Goal: Complete application form

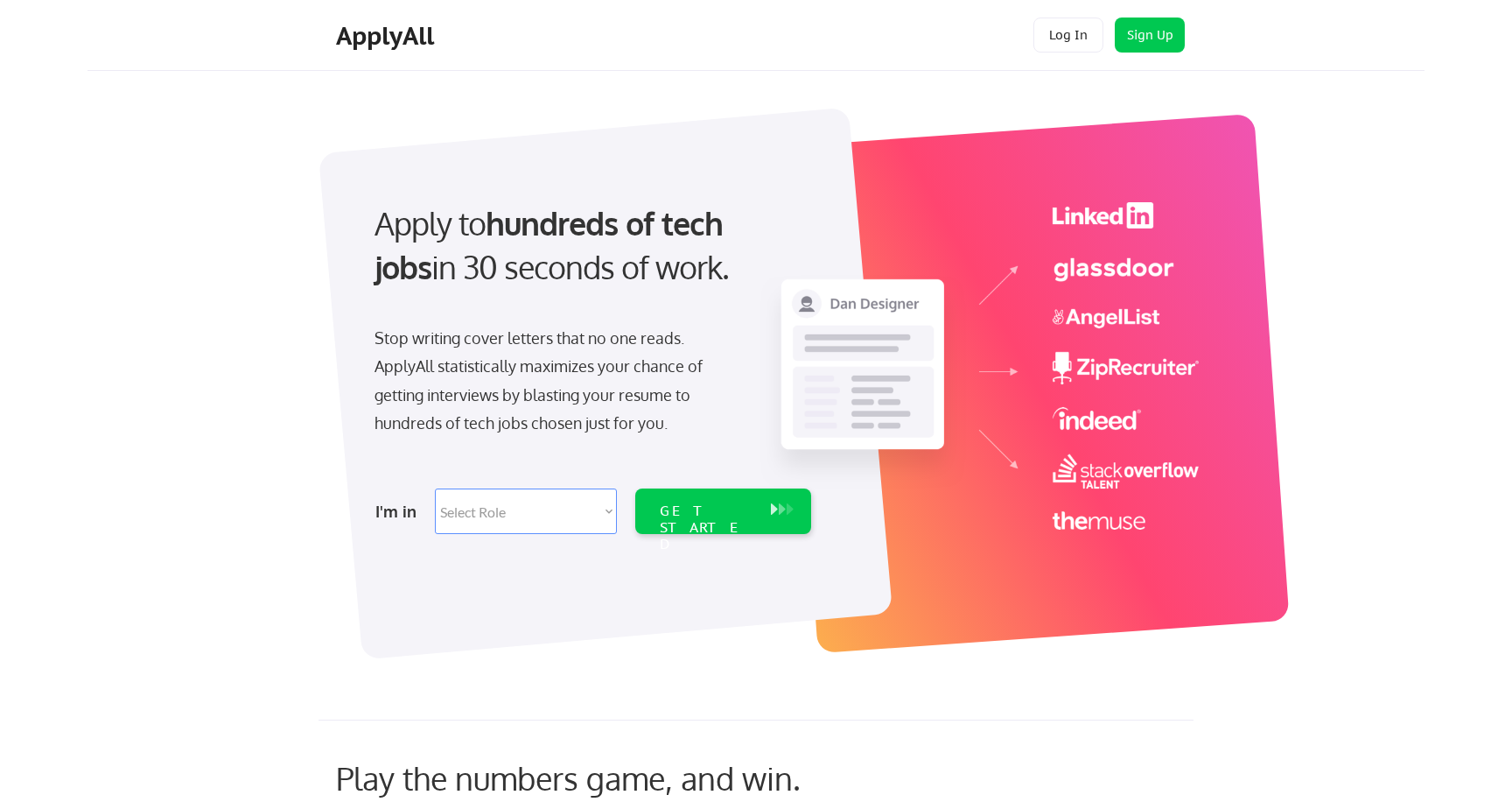
click at [545, 501] on select "Select Role Software Engineering Product Management Customer Success Sales UI/U…" at bounding box center [526, 511] width 182 height 45
select select ""design""
click at [435, 489] on select "Select Role Software Engineering Product Management Customer Success Sales UI/U…" at bounding box center [526, 511] width 182 height 45
select select ""design""
click at [722, 513] on div "GET STARTED" at bounding box center [706, 528] width 94 height 51
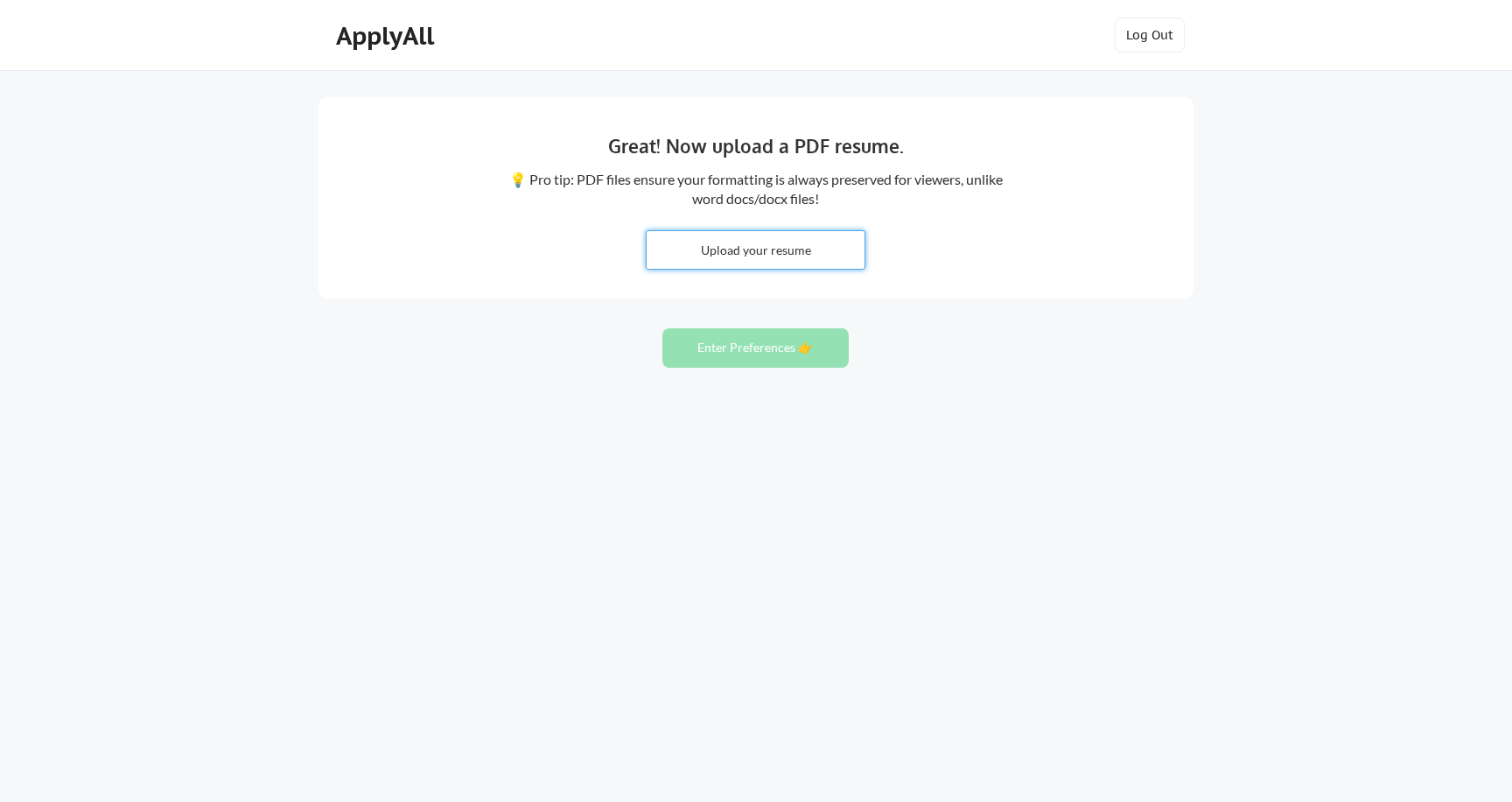
click at [728, 235] on input "file" at bounding box center [756, 250] width 218 height 37
type input "C:\fakepath\Nicholas Butera Resume, Creative Leadership.pdf"
click at [788, 348] on button "Enter Preferences 👉" at bounding box center [756, 348] width 186 height 39
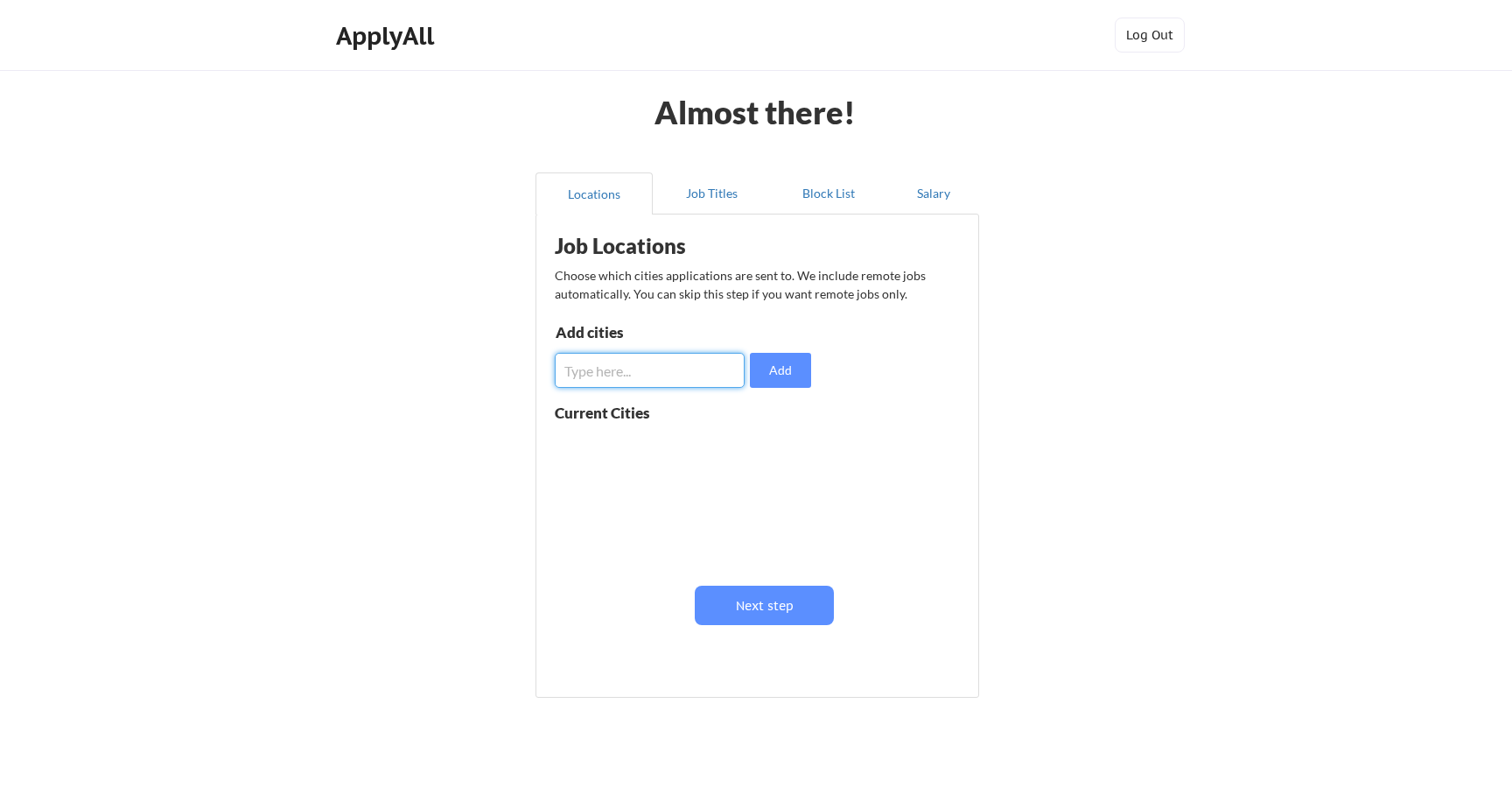
click at [711, 373] on input "input" at bounding box center [649, 370] width 190 height 35
type input "[GEOGRAPHIC_DATA]"
click at [792, 373] on button "Add" at bounding box center [780, 370] width 61 height 35
click at [645, 384] on input "input" at bounding box center [649, 370] width 190 height 35
type input "Los Angeles"
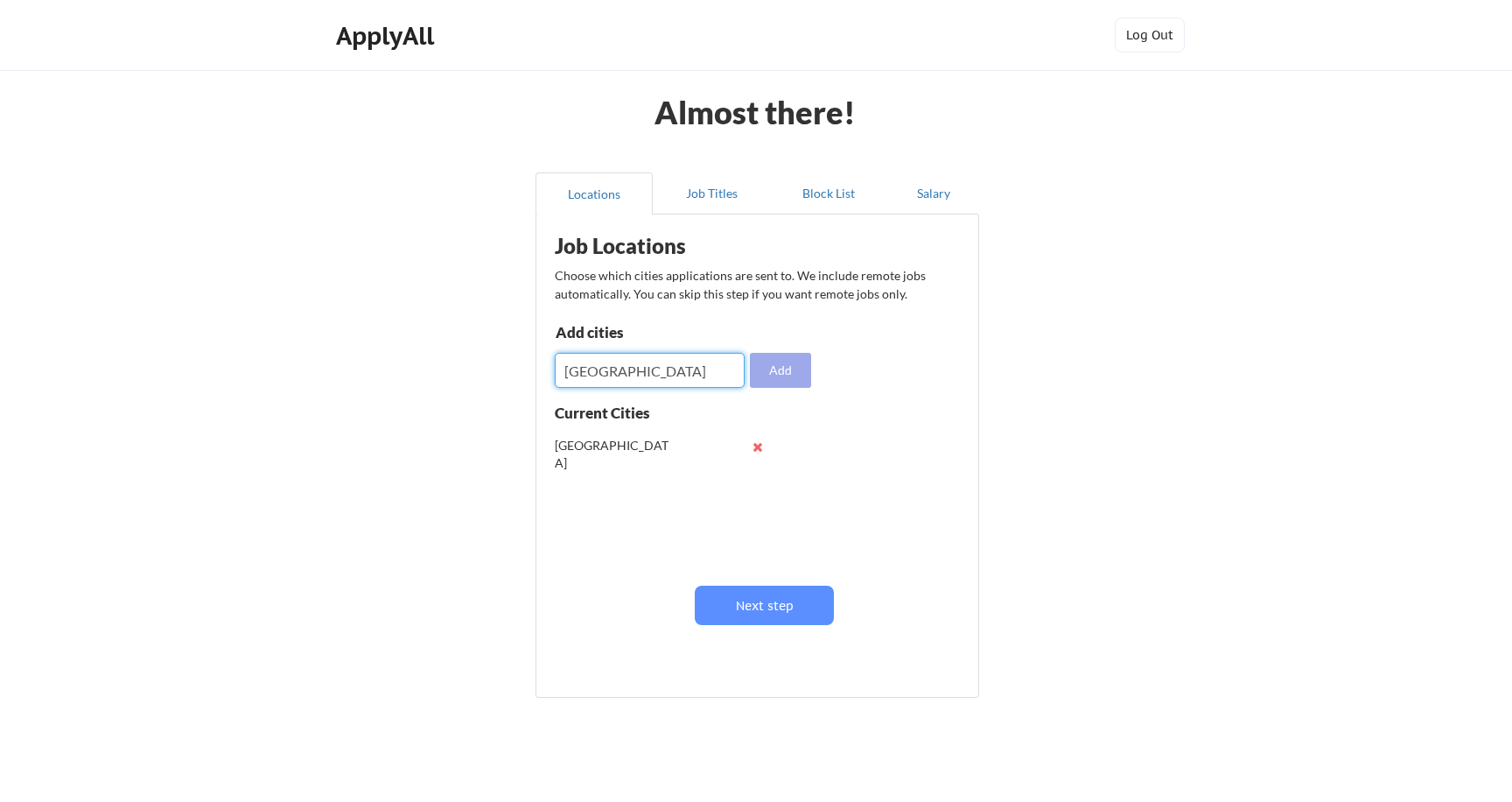
click at [784, 369] on button "Add" at bounding box center [780, 370] width 61 height 35
click at [667, 367] on input "input" at bounding box center [649, 370] width 190 height 35
type input "Seattle"
click at [796, 370] on button "Add" at bounding box center [780, 370] width 61 height 35
click at [689, 369] on input "input" at bounding box center [649, 370] width 190 height 35
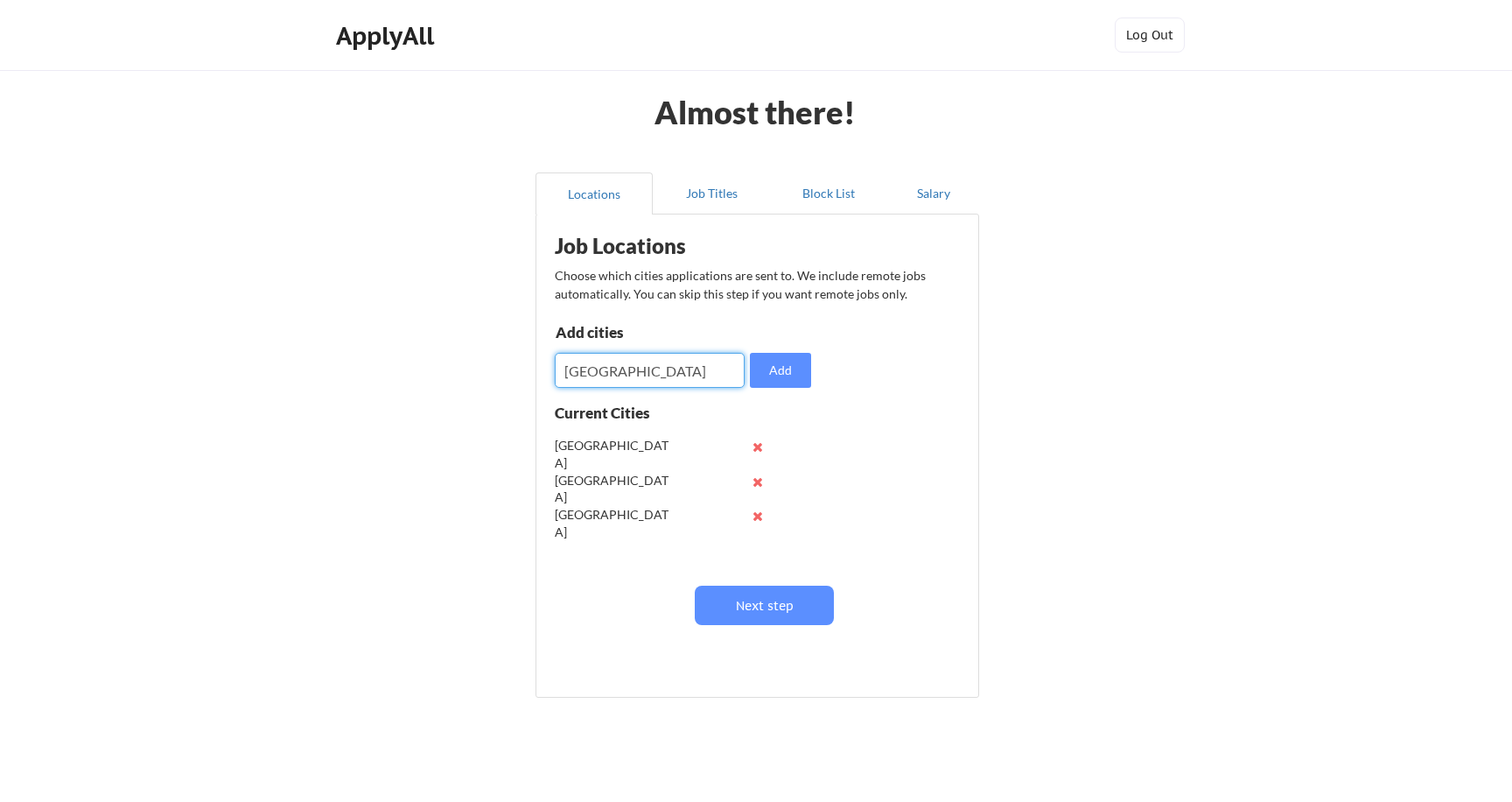
type input "San Diego"
click at [794, 374] on button "Add" at bounding box center [780, 370] width 61 height 35
click at [689, 369] on input "input" at bounding box center [649, 370] width 190 height 35
type input "Irvine"
click at [776, 367] on button "Add" at bounding box center [780, 370] width 61 height 35
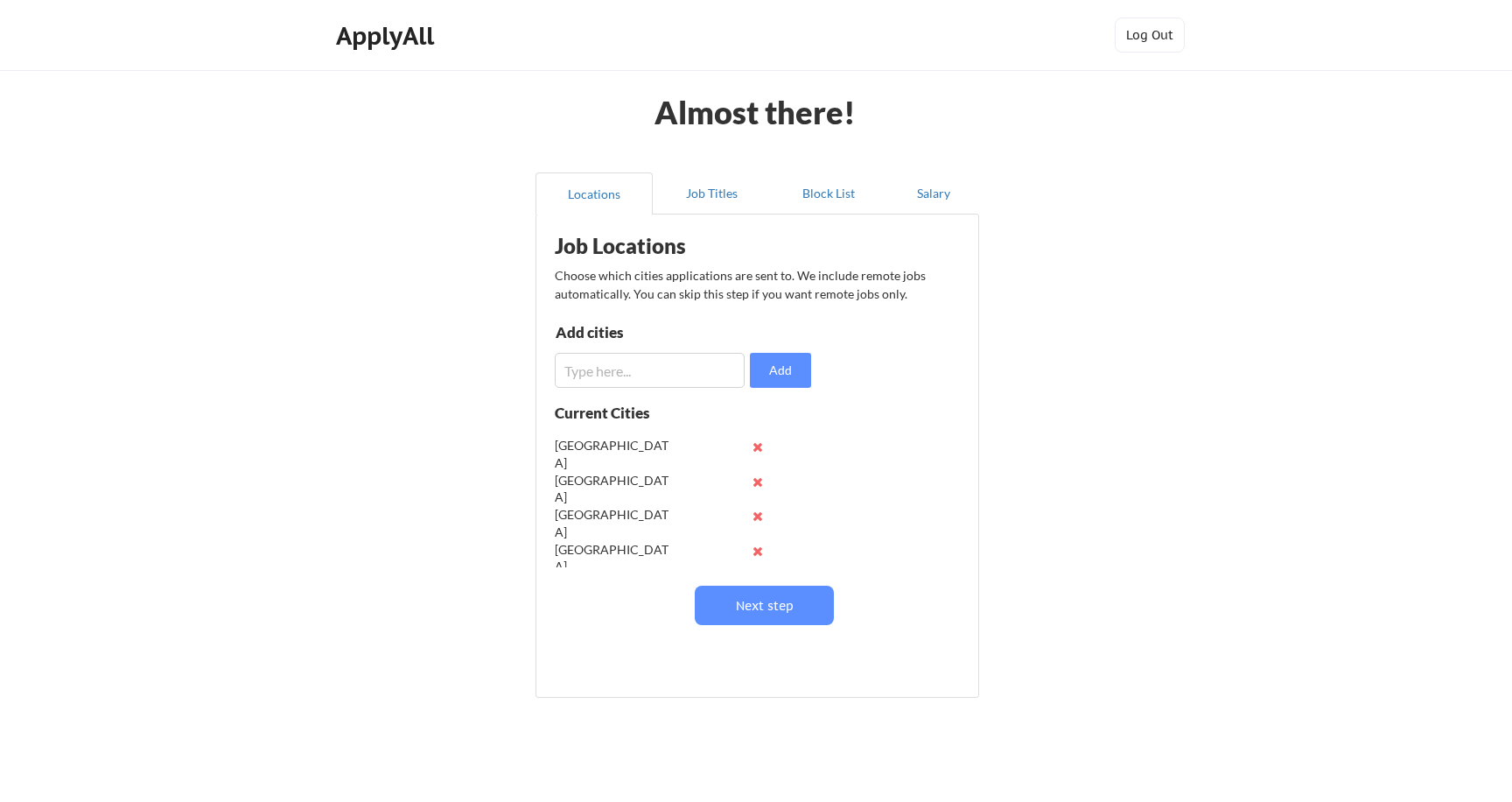
click at [638, 372] on input "input" at bounding box center [649, 370] width 190 height 35
click at [647, 376] on input "input" at bounding box center [649, 370] width 190 height 35
click at [656, 368] on input "input" at bounding box center [649, 370] width 190 height 35
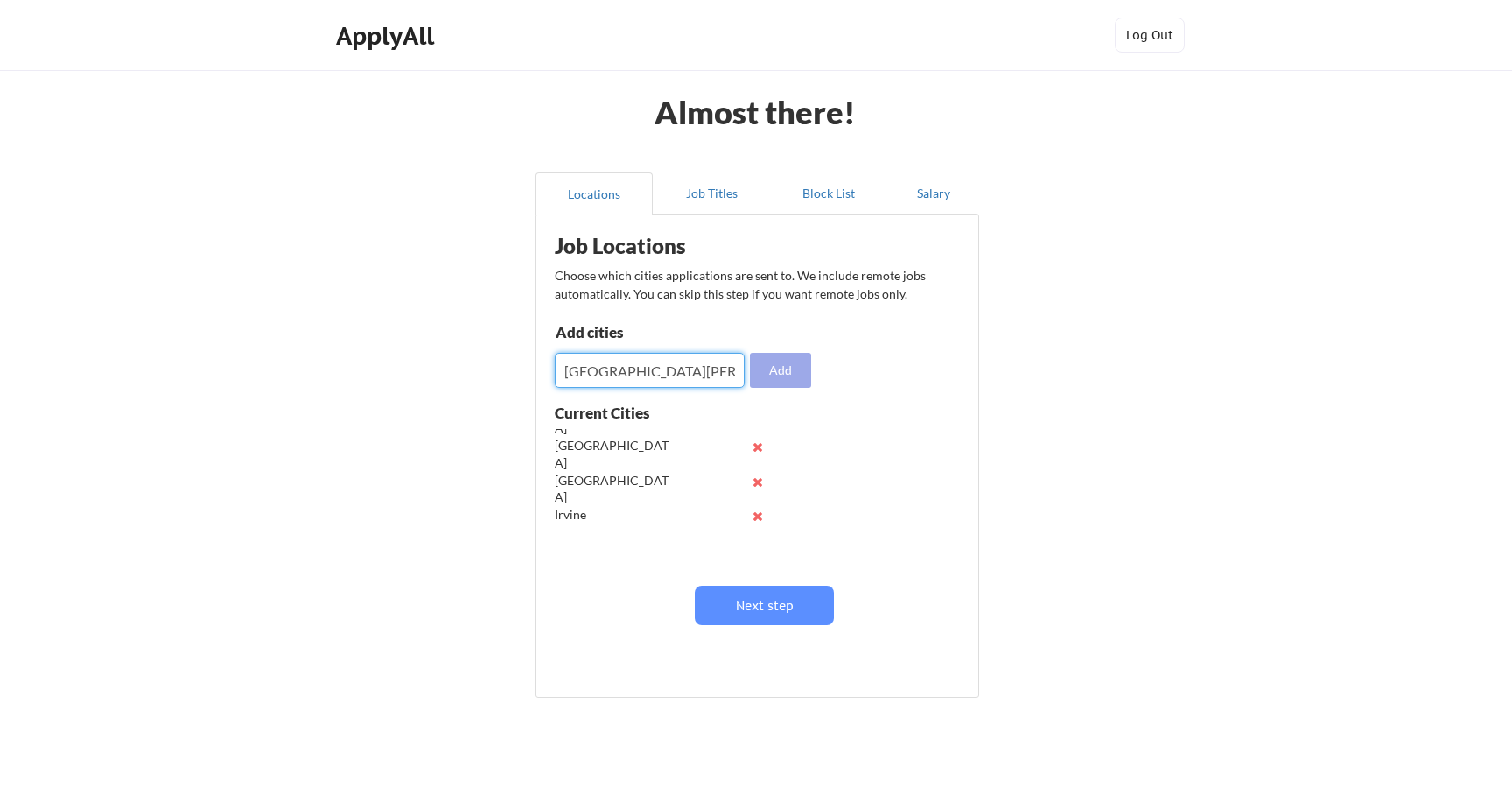
type input "San Fransisco"
click at [774, 362] on button "Add" at bounding box center [780, 370] width 61 height 35
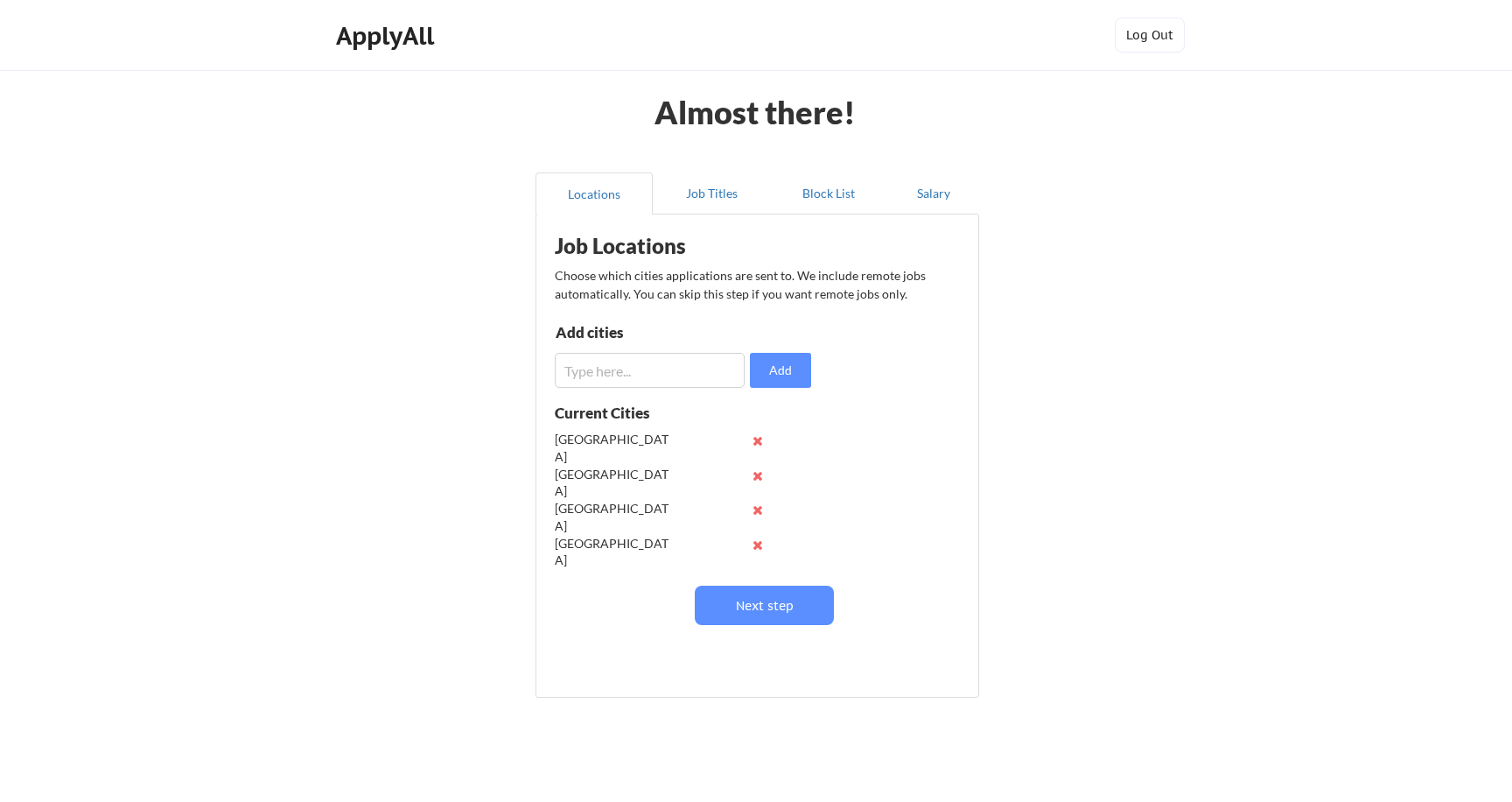
scroll to position [0, 0]
click at [618, 379] on input "input" at bounding box center [649, 370] width 190 height 35
type input "Redmond"
click at [772, 365] on button "Add" at bounding box center [780, 370] width 61 height 35
click at [672, 362] on input "input" at bounding box center [649, 370] width 190 height 35
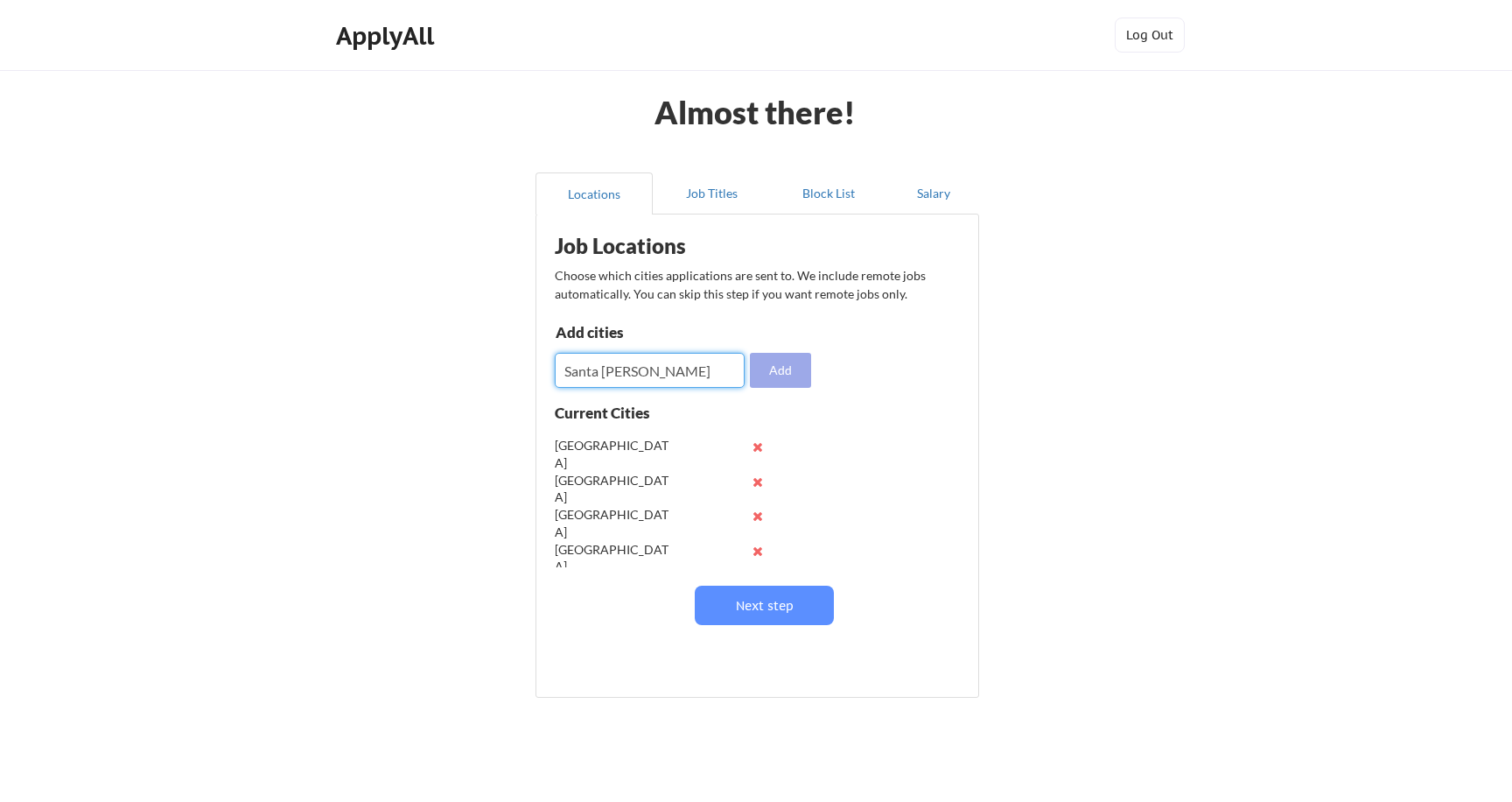
type input "Santa Cruz"
click at [809, 368] on button "Add" at bounding box center [780, 370] width 61 height 35
click at [702, 372] on input "input" at bounding box center [649, 370] width 190 height 35
click at [734, 614] on button "Next step" at bounding box center [763, 605] width 139 height 39
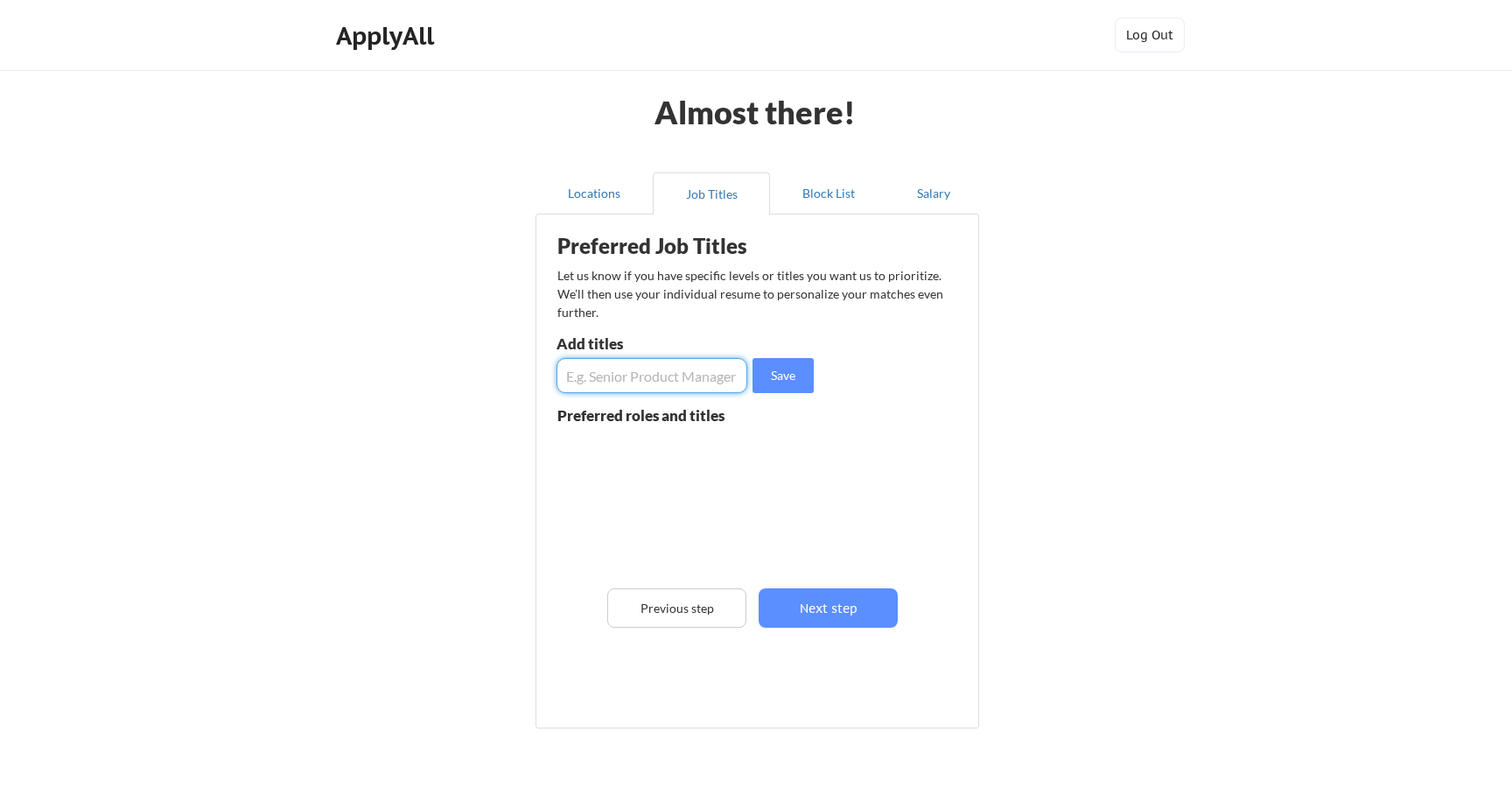
click at [690, 372] on input "input" at bounding box center [652, 375] width 191 height 35
type input "Creative Director"
click at [783, 370] on button "Save" at bounding box center [783, 375] width 61 height 35
click at [753, 358] on button "Save" at bounding box center [783, 375] width 61 height 35
click at [702, 389] on input "input" at bounding box center [652, 375] width 191 height 35
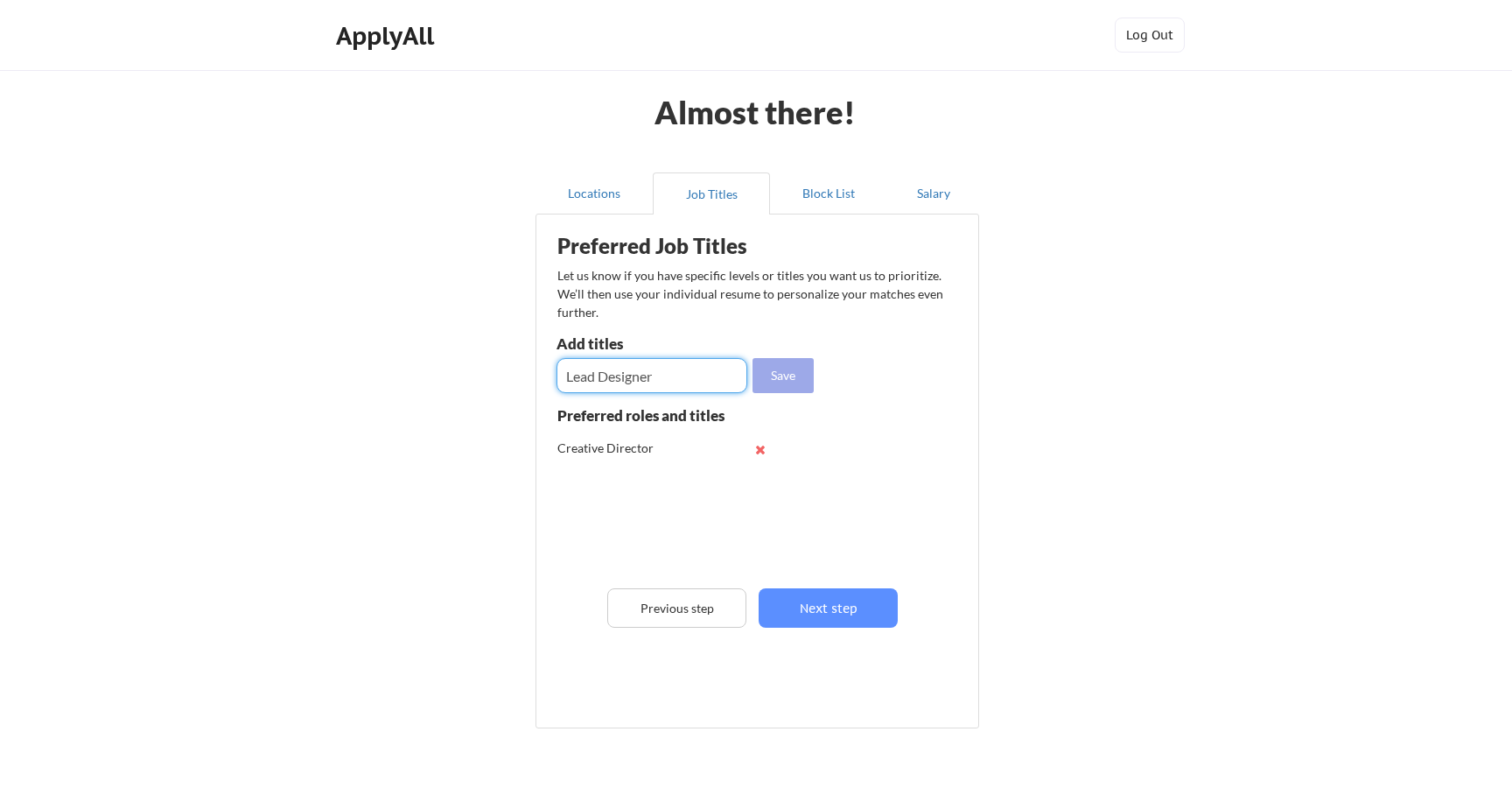
type input "Lead Designer"
click at [777, 373] on button "Save" at bounding box center [783, 375] width 61 height 35
click at [692, 380] on input "input" at bounding box center [652, 375] width 191 height 35
click at [618, 374] on input "input" at bounding box center [652, 375] width 191 height 35
type input "Lead Game Designer"
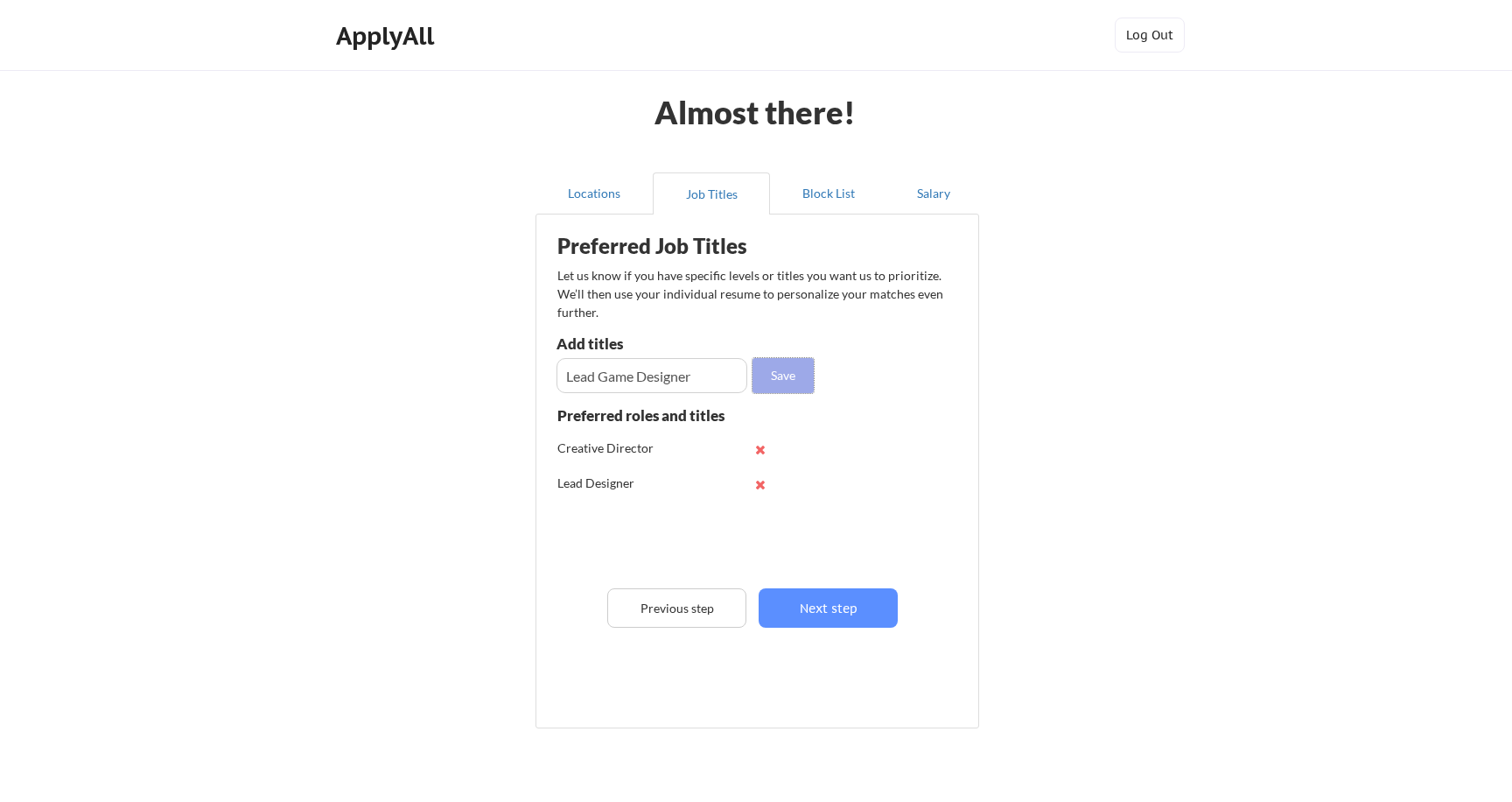
click at [762, 381] on button "Save" at bounding box center [783, 375] width 61 height 35
click at [684, 403] on div "Preferred Job Titles Let us know if you have specific levels or titles you want…" at bounding box center [760, 467] width 431 height 488
click at [701, 382] on input "input" at bounding box center [652, 375] width 191 height 35
type input "Creative Producer"
click at [783, 371] on button "Save" at bounding box center [783, 375] width 61 height 35
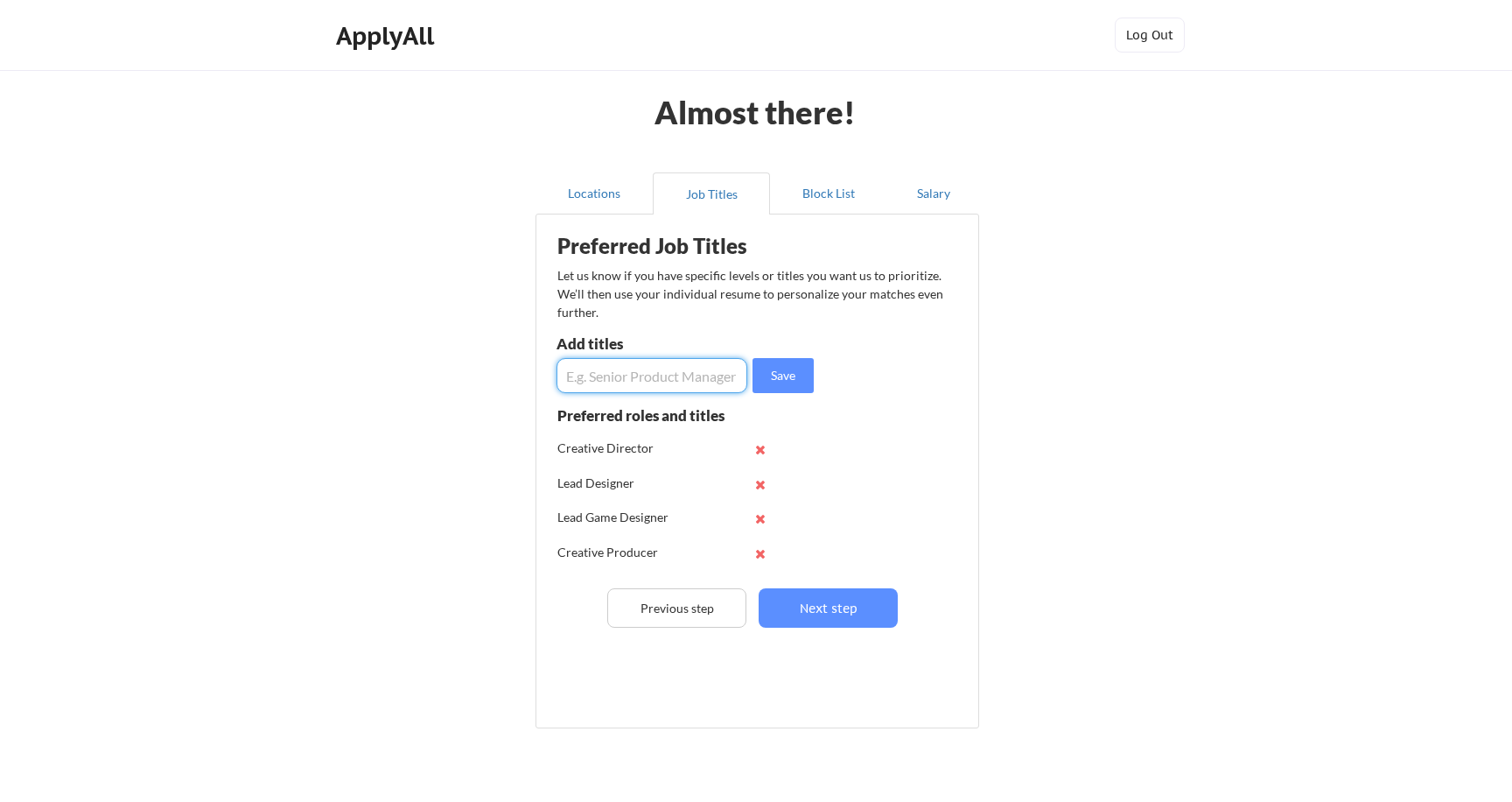
click at [696, 375] on input "input" at bounding box center [652, 375] width 191 height 35
type input "Lead Producer"
click at [787, 381] on button "Save" at bounding box center [783, 375] width 61 height 35
click at [675, 374] on input "input" at bounding box center [652, 375] width 191 height 35
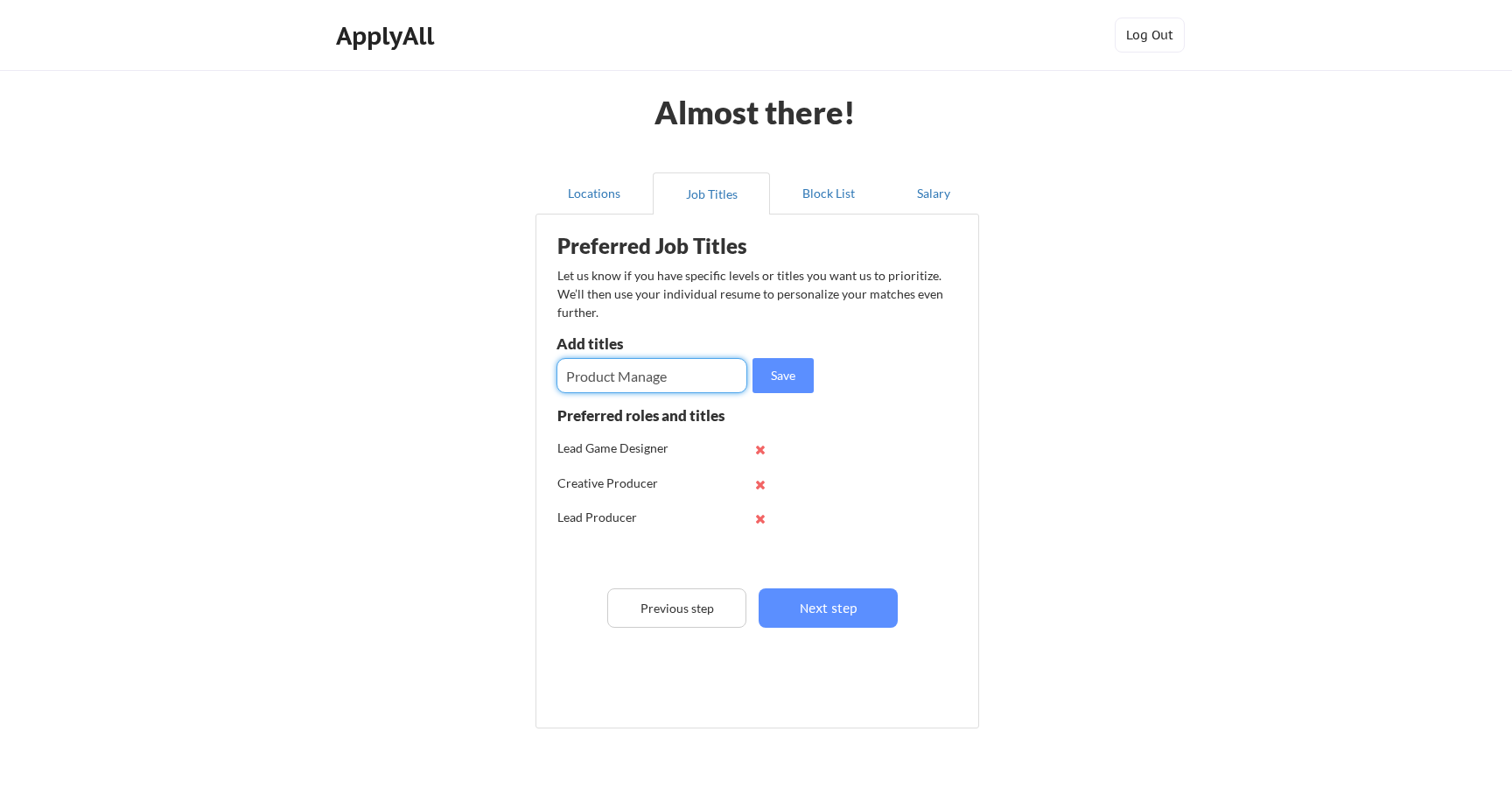
type input "Product Manager"
drag, startPoint x: 701, startPoint y: 380, endPoint x: 325, endPoint y: 377, distance: 376.0
click at [327, 378] on div "Almost there! Locations Job Titles Block List Salary Preferred Job Titles Let u…" at bounding box center [756, 444] width 1512 height 889
click at [790, 604] on button "Next step" at bounding box center [827, 608] width 139 height 39
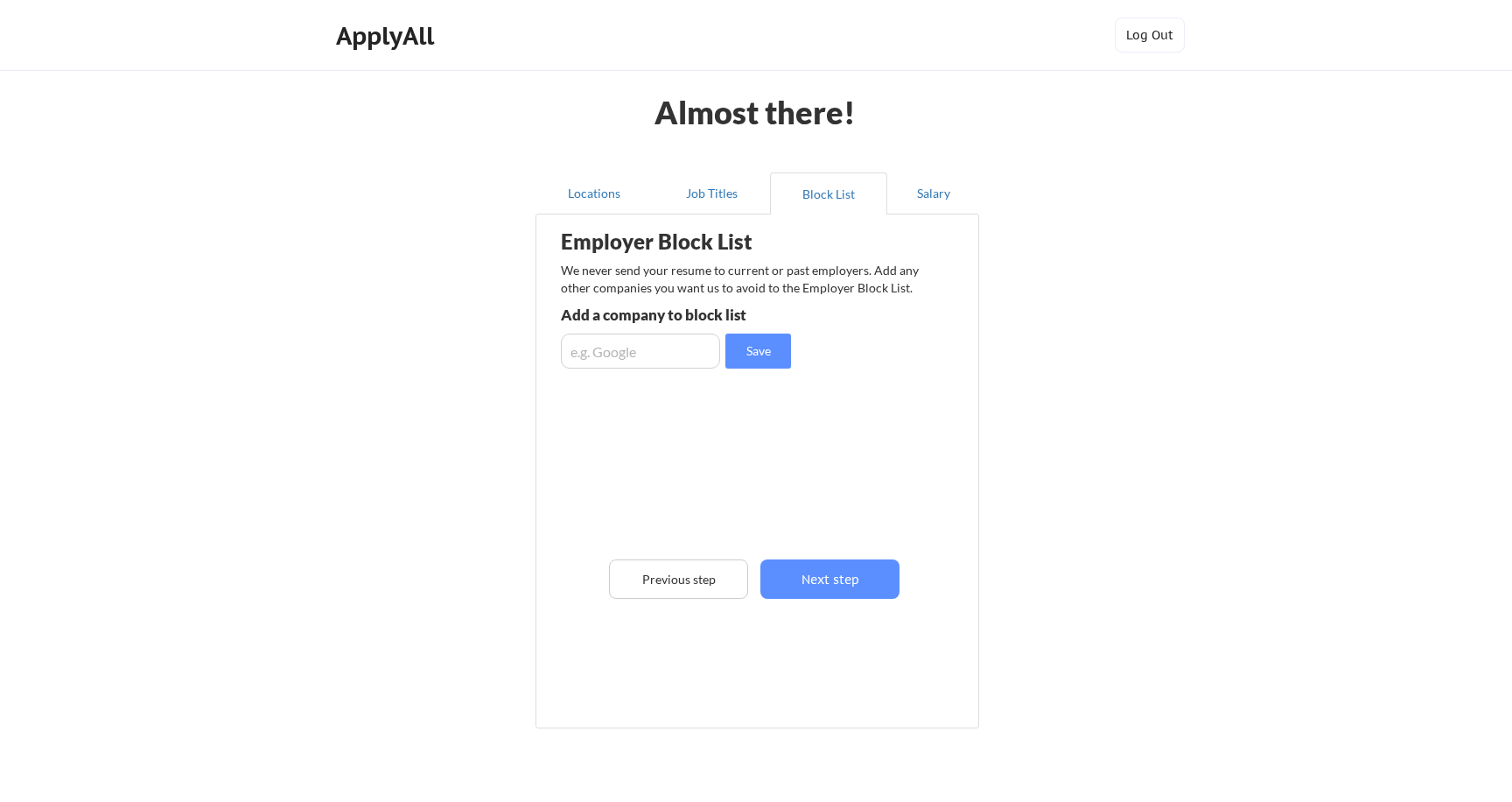
click at [661, 349] on input "input" at bounding box center [640, 351] width 160 height 35
type input "Rec Room"
click at [766, 348] on button "Save" at bounding box center [757, 351] width 66 height 35
click at [804, 575] on button "Next step" at bounding box center [829, 579] width 139 height 39
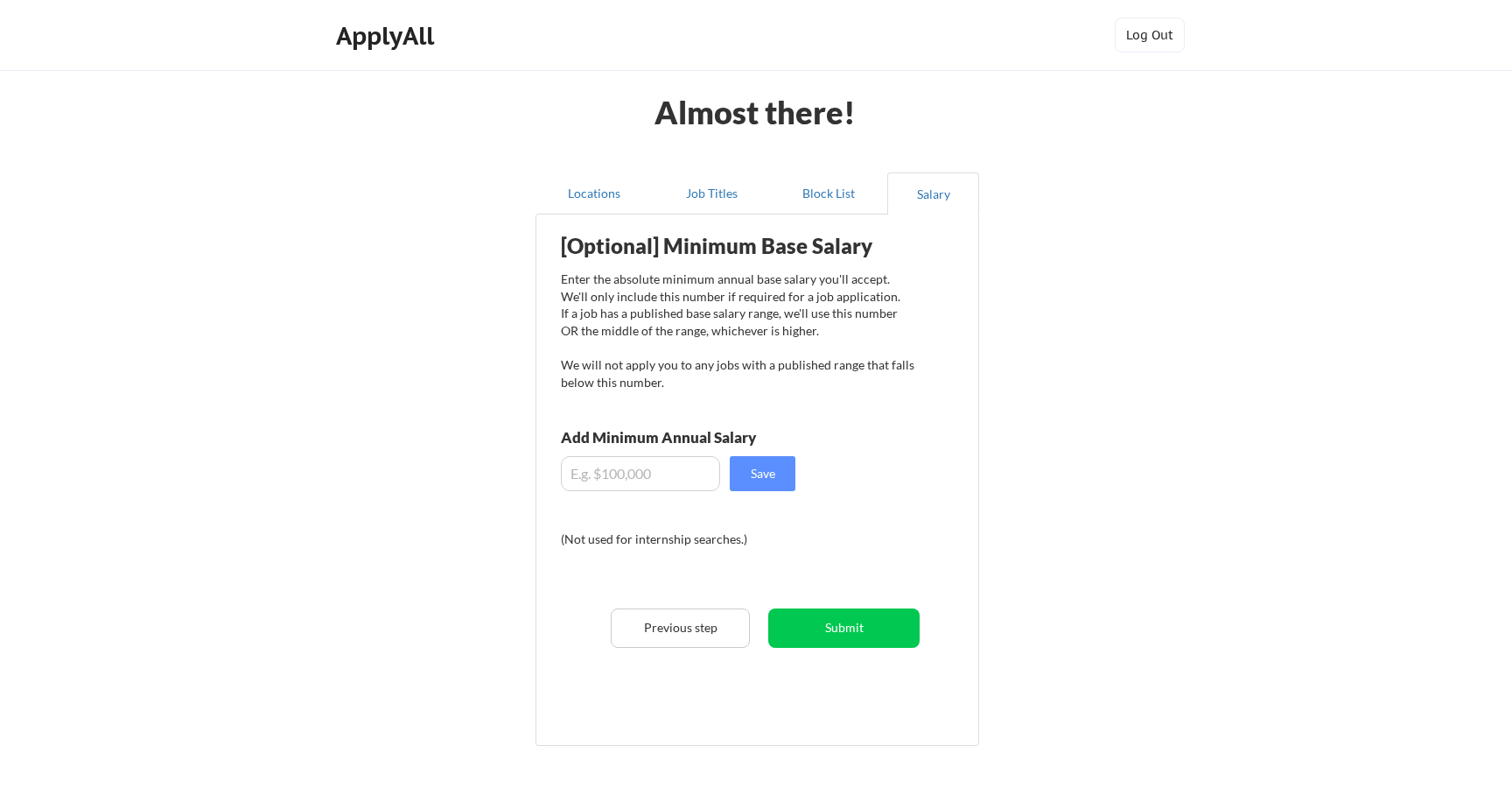
click at [616, 475] on input "input" at bounding box center [640, 474] width 160 height 35
type input "$190,000"
click at [760, 482] on button "Save" at bounding box center [762, 474] width 66 height 35
click at [827, 623] on button "Submit" at bounding box center [844, 628] width 152 height 39
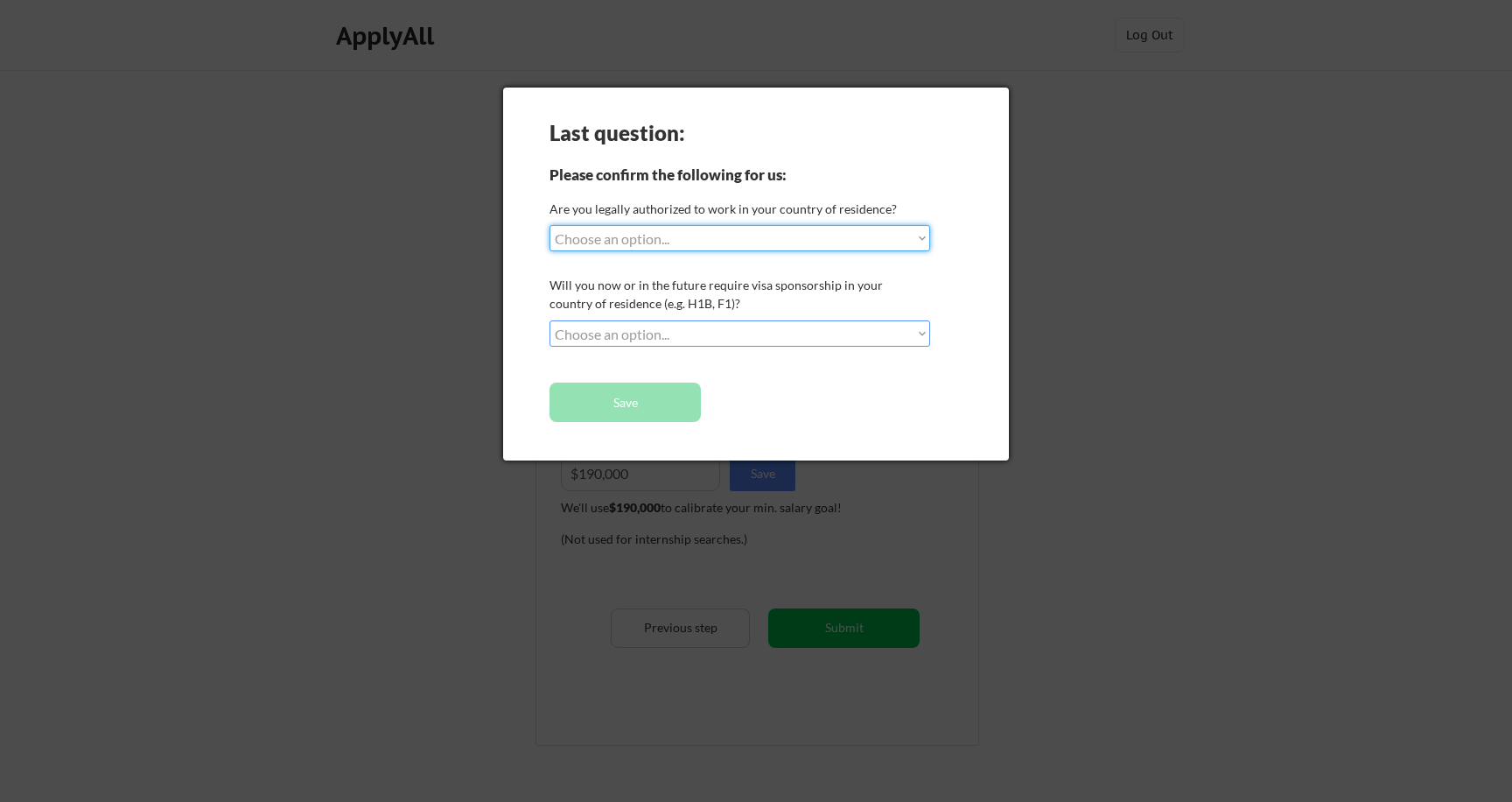
click at [672, 241] on select "Choose an option... Yes, I am a US Citizen Yes, I am a Canadian Citizen Yes, I …" at bounding box center [740, 237] width 380 height 27
select select ""yes__i_am_a_us_citizen""
click at [550, 225] on select "Choose an option... Yes, I am a US Citizen Yes, I am a Canadian Citizen Yes, I …" at bounding box center [740, 237] width 380 height 27
click at [614, 331] on select "Choose an option... No, I will not need sponsorship Yes, I will need sponsorship" at bounding box center [740, 333] width 380 height 27
click at [550, 320] on select "Choose an option... No, I will not need sponsorship Yes, I will need sponsorship" at bounding box center [740, 333] width 380 height 27
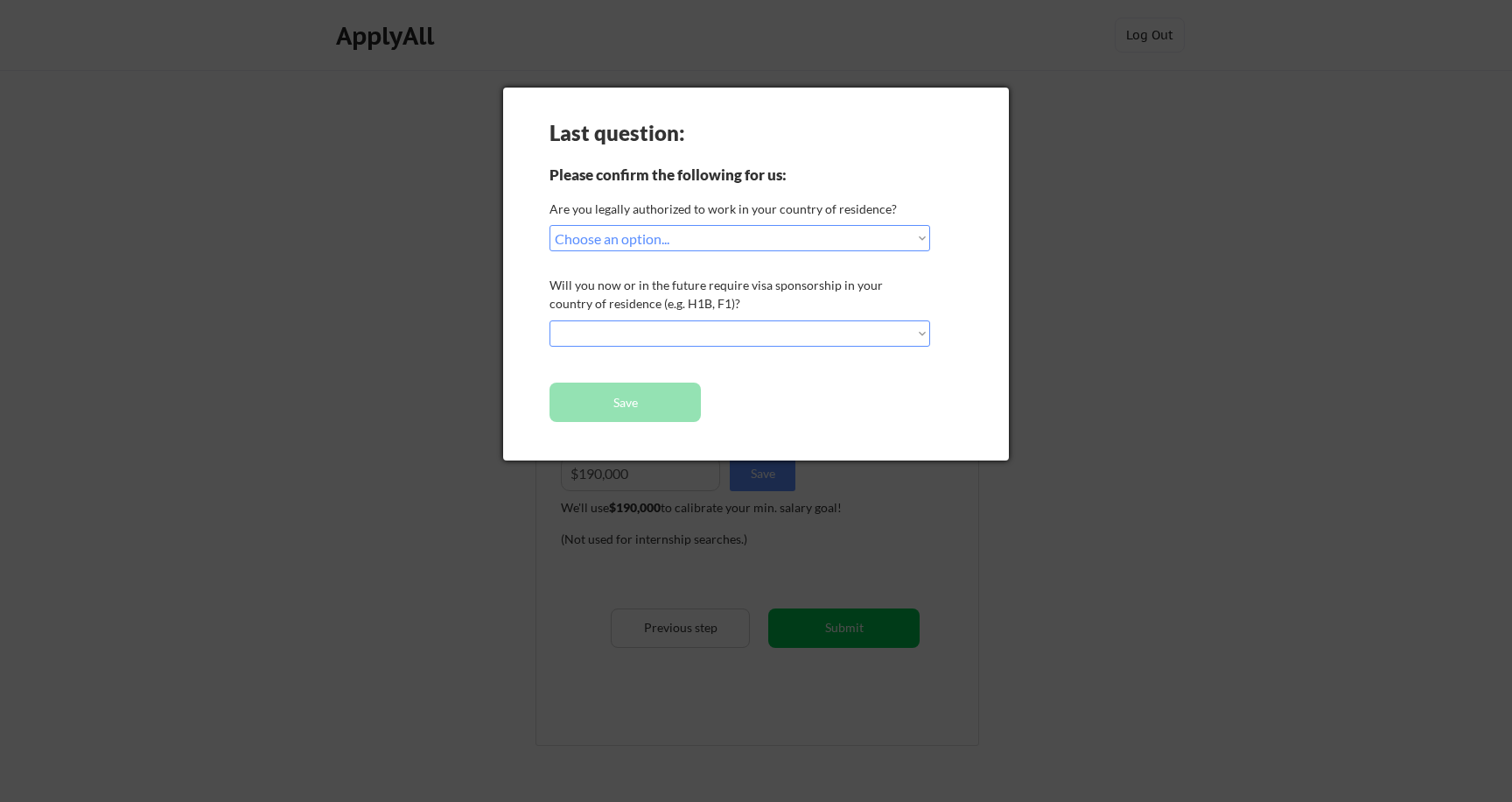
click at [614, 329] on select "Choose an option... No, I will not need sponsorship Yes, I will need sponsorship" at bounding box center [740, 333] width 380 height 27
select select ""no__i_will_not_need_sponsorship""
click at [550, 320] on select "Choose an option... No, I will not need sponsorship Yes, I will need sponsorship" at bounding box center [740, 333] width 380 height 27
click at [601, 404] on button "Save" at bounding box center [625, 402] width 152 height 39
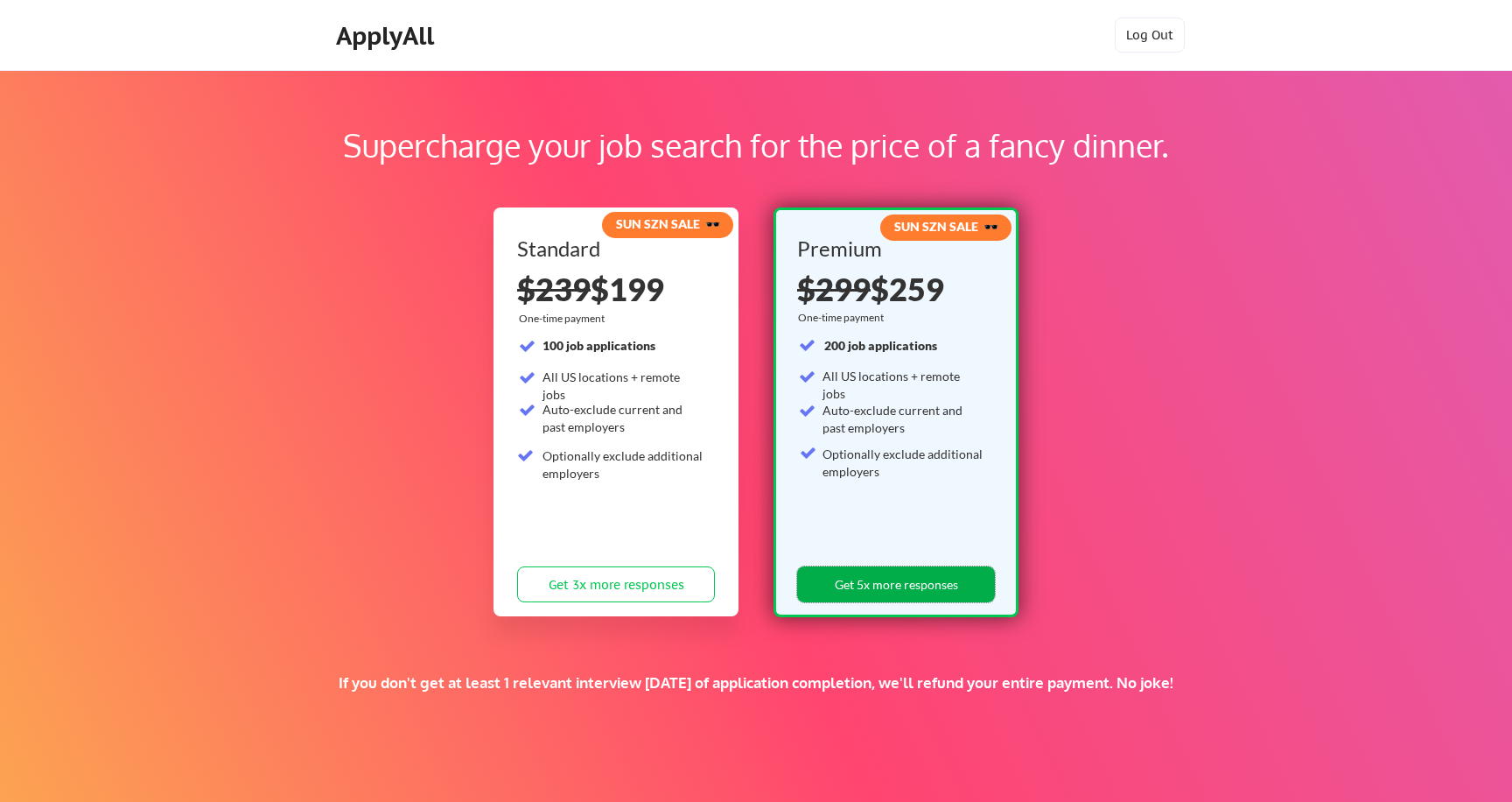
click at [880, 582] on button "Get 5x more responses" at bounding box center [895, 584] width 198 height 35
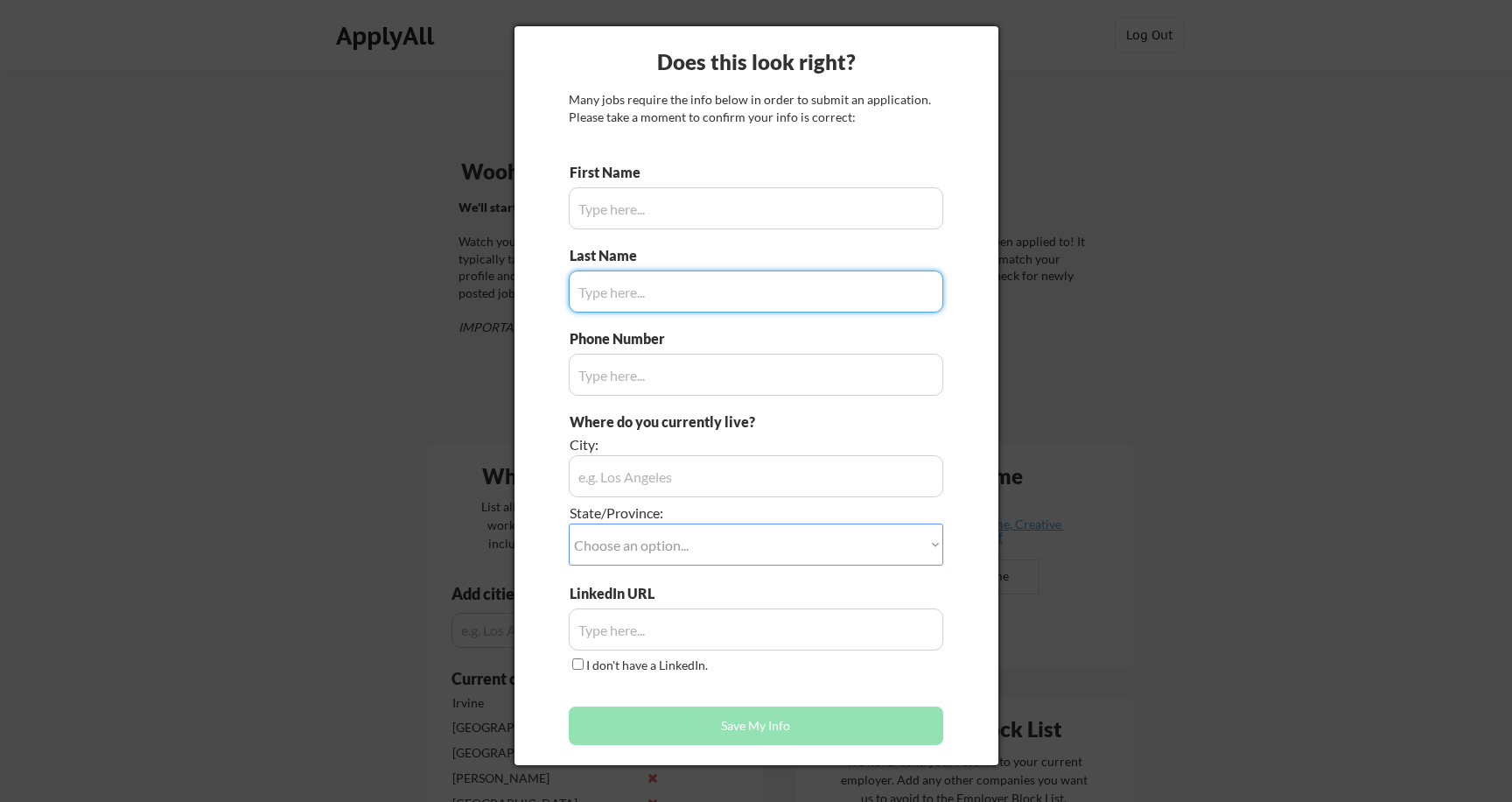
type input "[PERSON_NAME]"
type input "858.735.7290"
type input "[GEOGRAPHIC_DATA]"
type input "[PERSON_NAME]"
click at [733, 537] on select "Choose an option... Other/Not Applicable [US_STATE] [US_STATE] [GEOGRAPHIC_DATA…" at bounding box center [756, 544] width 374 height 42
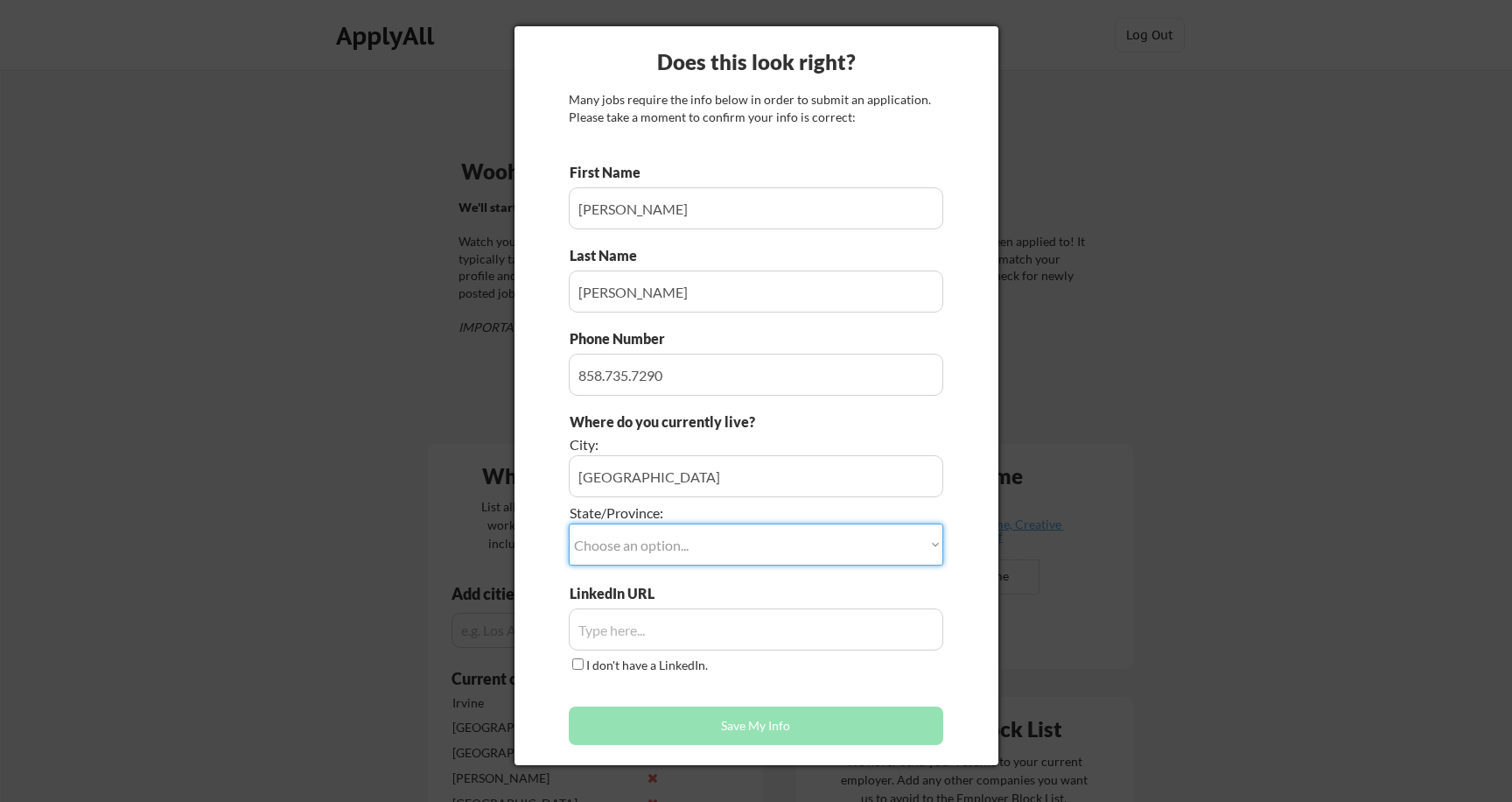
select select ""[US_STATE]""
click at [568, 523] on select "Choose an option... Other/Not Applicable [US_STATE] [US_STATE] [GEOGRAPHIC_DATA…" at bounding box center [756, 544] width 374 height 42
click at [641, 637] on input "input" at bounding box center [756, 629] width 374 height 42
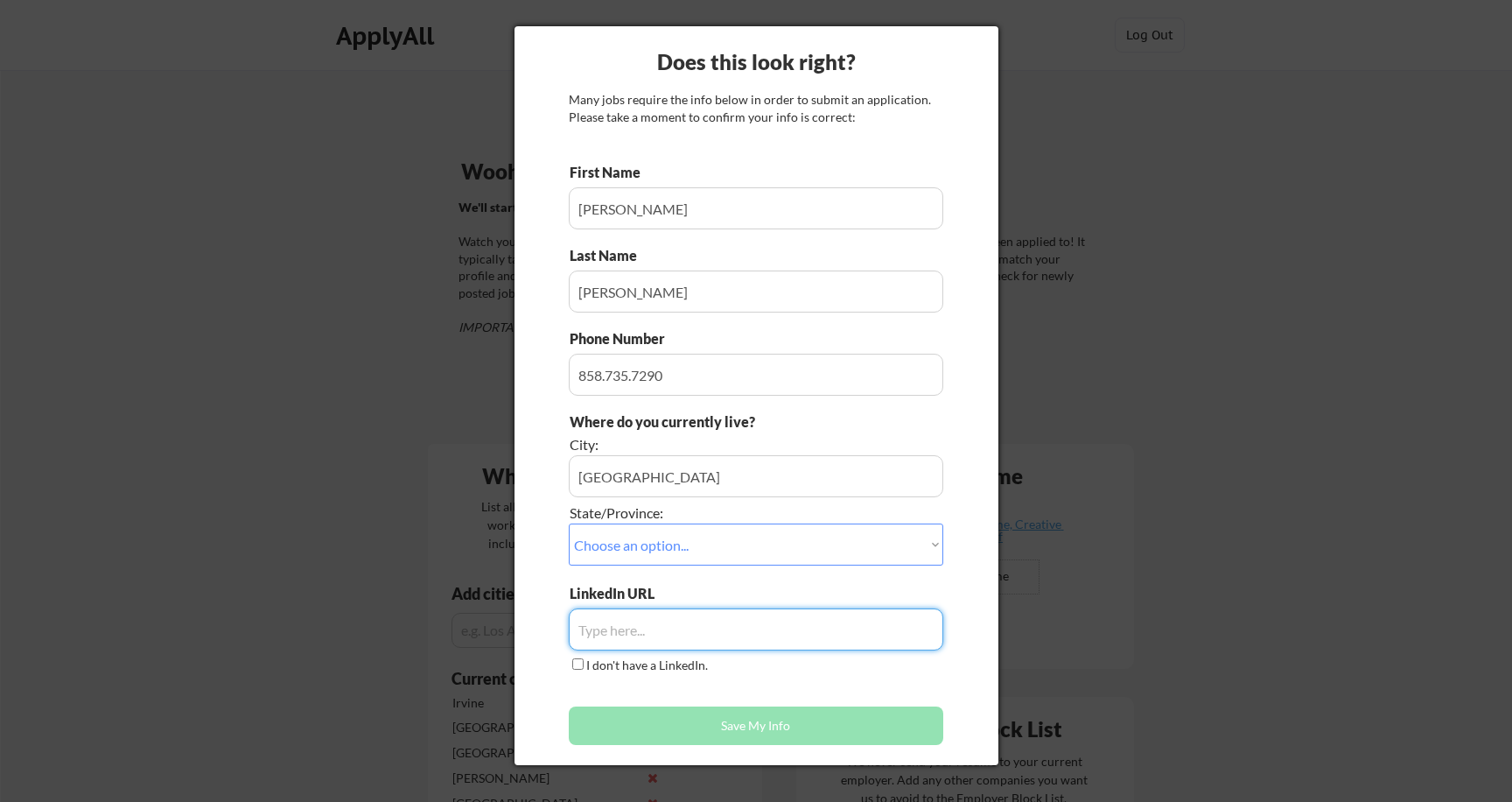
paste input "[URL][DOMAIN_NAME][PERSON_NAME]"
click at [641, 637] on input "input" at bounding box center [756, 629] width 374 height 42
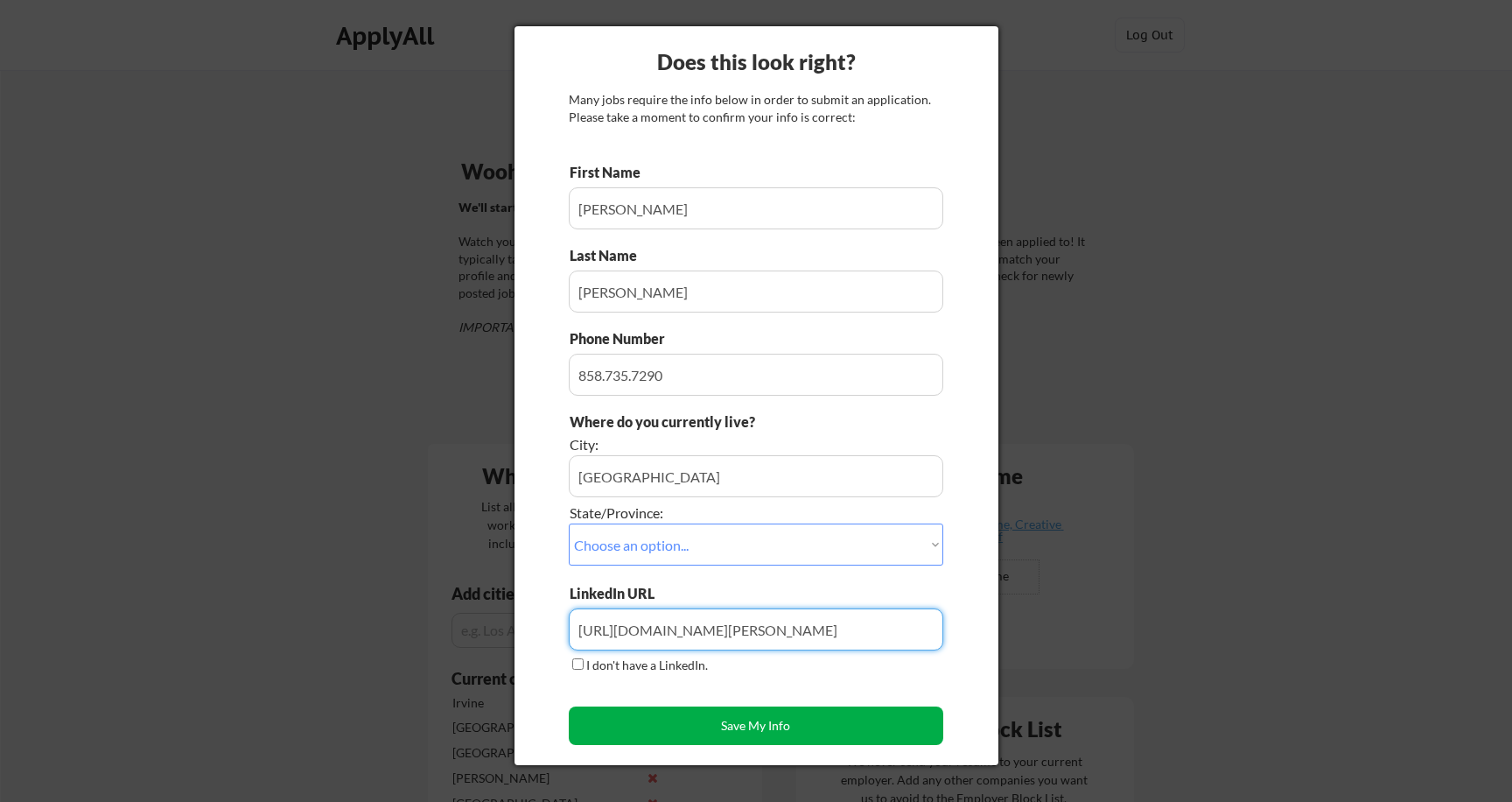
type input "[URL][DOMAIN_NAME][PERSON_NAME]"
click at [680, 730] on button "Save My Info" at bounding box center [756, 725] width 374 height 38
type input "[GEOGRAPHIC_DATA], [US_STATE]"
